Goal: Find specific page/section

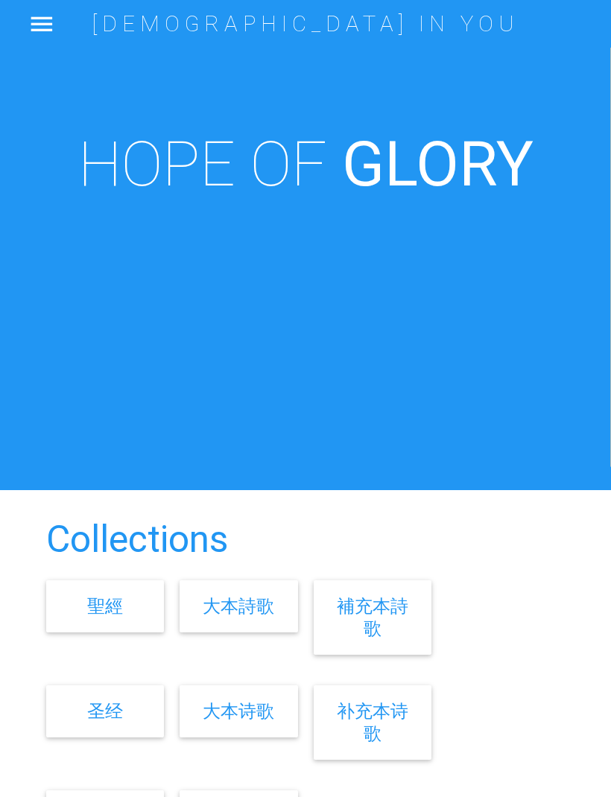
scroll to position [28, 0]
click at [241, 617] on link "大本詩歌" at bounding box center [238, 606] width 71 height 22
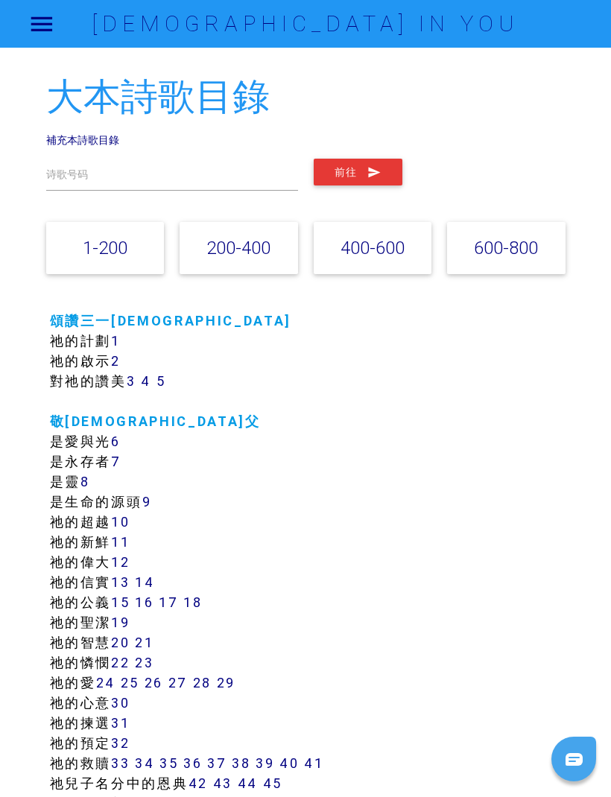
click at [241, 159] on input "text" at bounding box center [172, 175] width 252 height 32
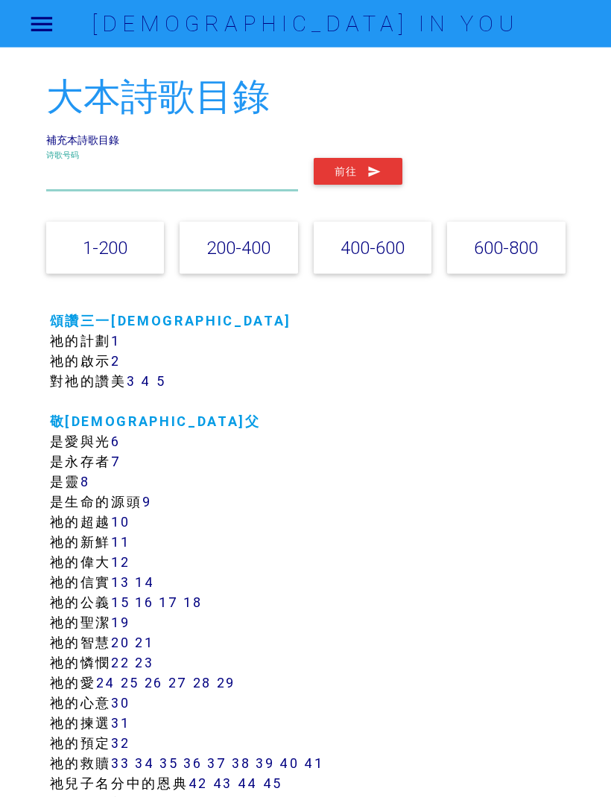
click at [230, 166] on input "text" at bounding box center [172, 175] width 252 height 32
type input "464"
click at [357, 170] on button "前往" at bounding box center [358, 172] width 89 height 27
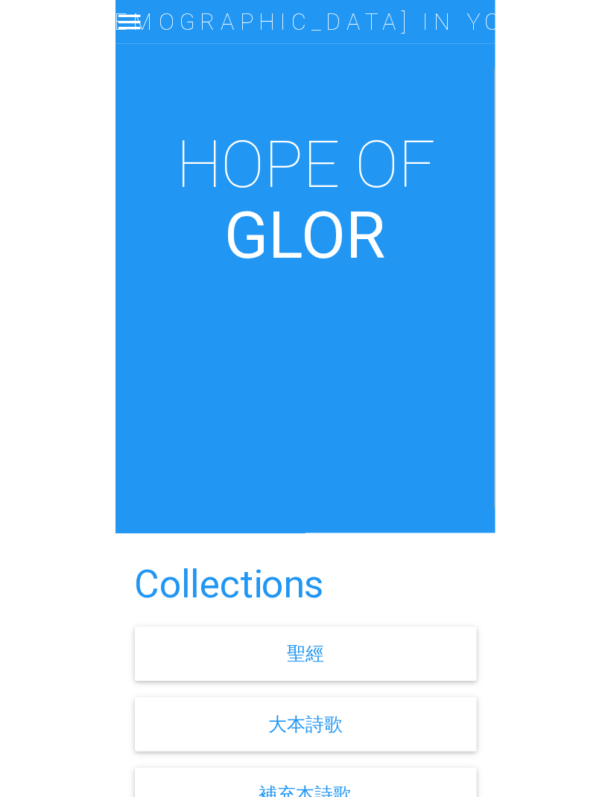
scroll to position [181, 0]
